Goal: Transaction & Acquisition: Book appointment/travel/reservation

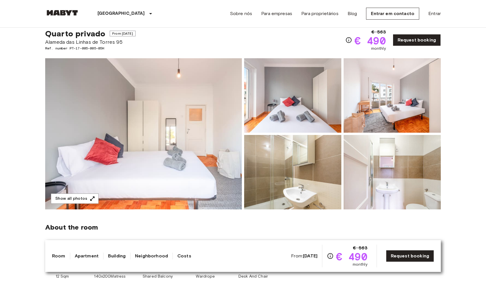
scroll to position [16, 0]
click at [133, 128] on img at bounding box center [143, 133] width 197 height 151
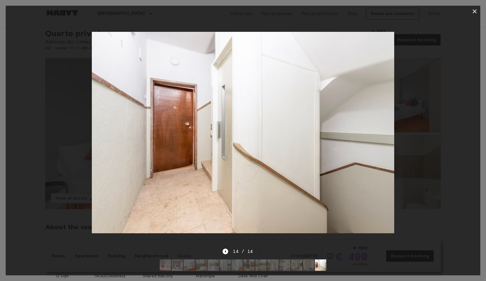
click at [473, 9] on icon "button" at bounding box center [474, 11] width 7 height 7
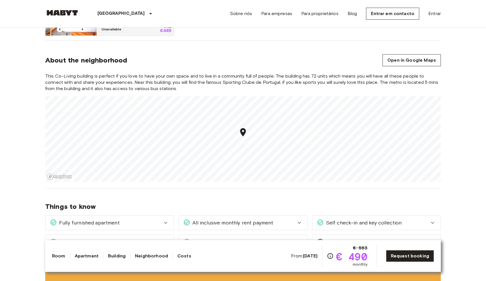
scroll to position [449, 0]
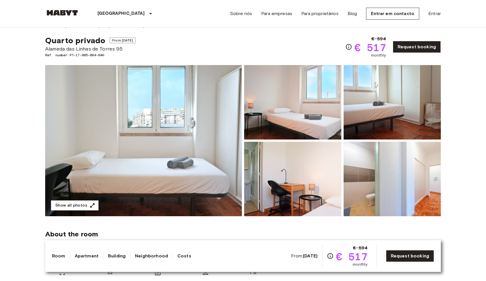
scroll to position [9, 0]
click at [191, 151] on img at bounding box center [143, 140] width 197 height 151
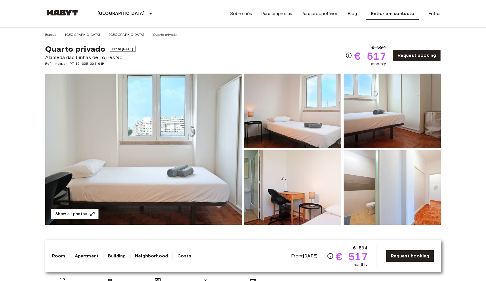
scroll to position [0, 0]
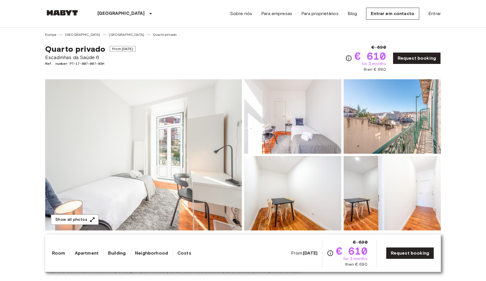
click at [176, 125] on img at bounding box center [143, 154] width 197 height 151
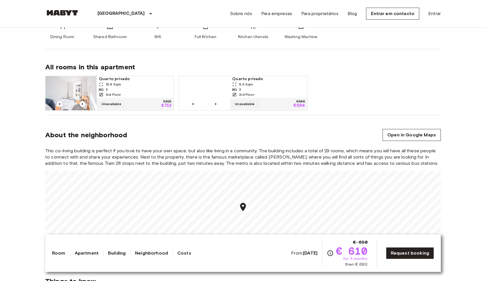
scroll to position [341, 0]
